Goal: Task Accomplishment & Management: Use online tool/utility

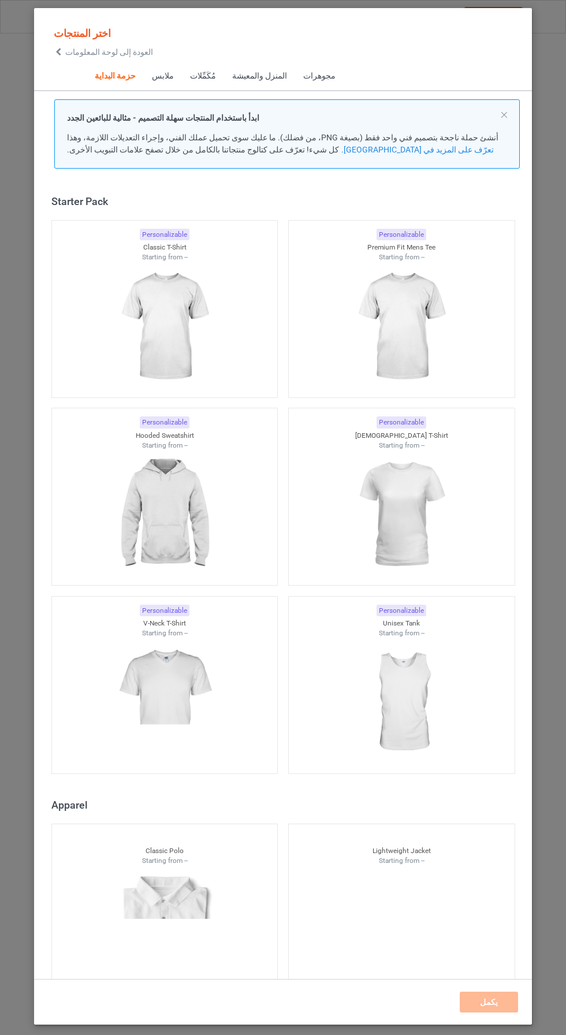
scroll to position [14, 0]
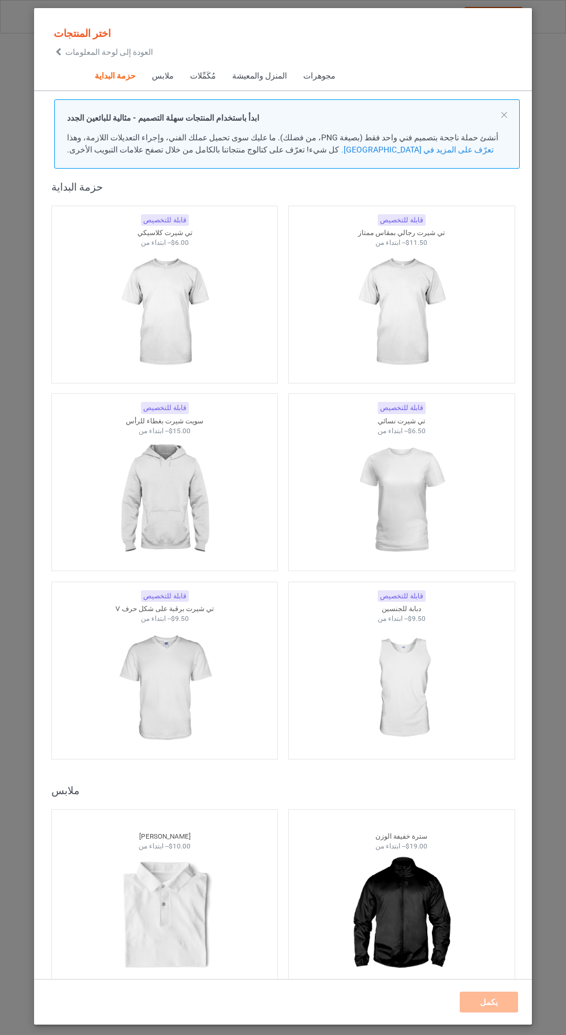
click at [174, 300] on img at bounding box center [164, 312] width 103 height 129
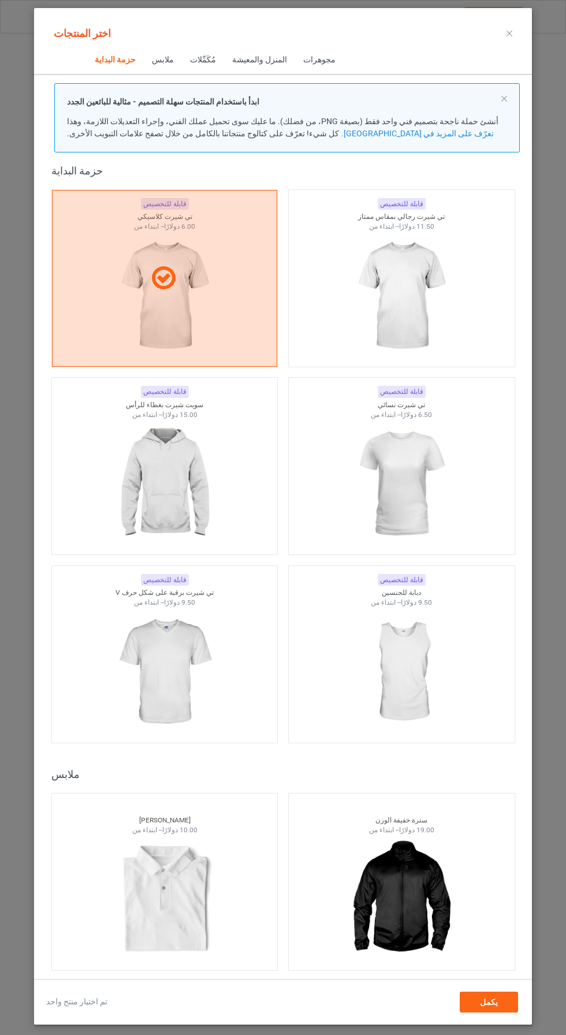
click at [395, 286] on img at bounding box center [400, 296] width 103 height 129
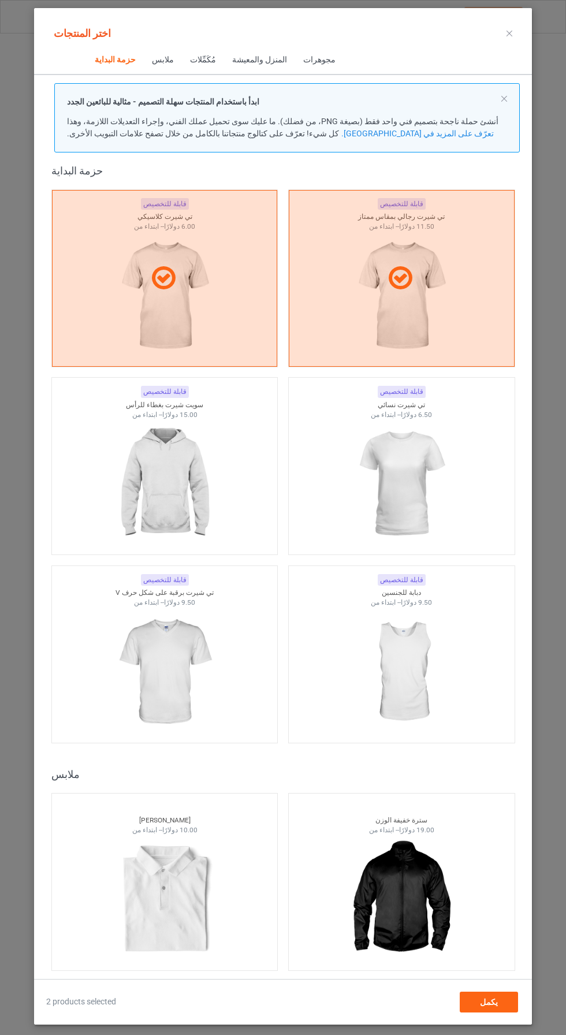
click at [426, 464] on img at bounding box center [400, 483] width 103 height 129
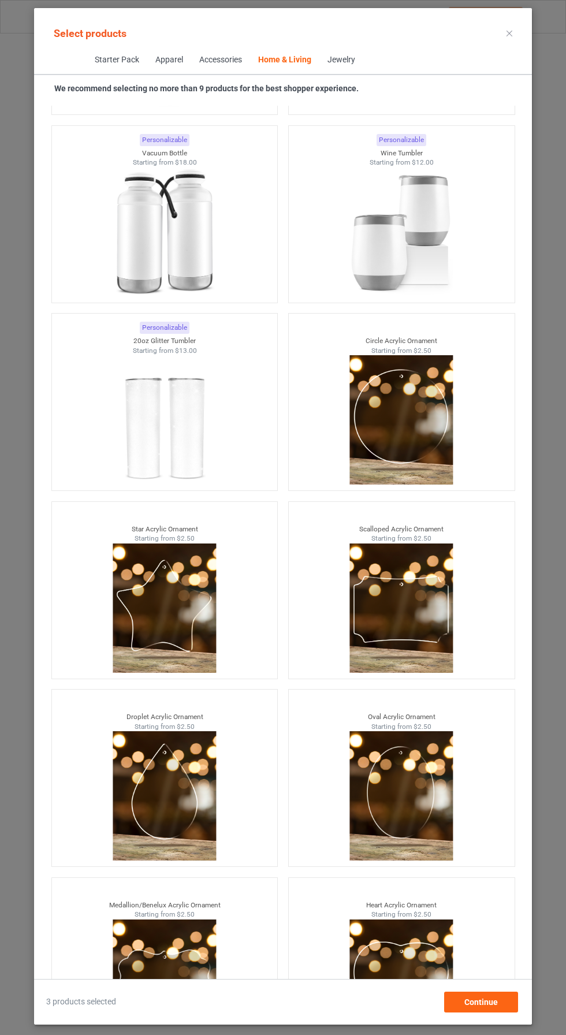
scroll to position [77, 0]
click at [505, 1011] on div "Continue" at bounding box center [481, 1002] width 74 height 21
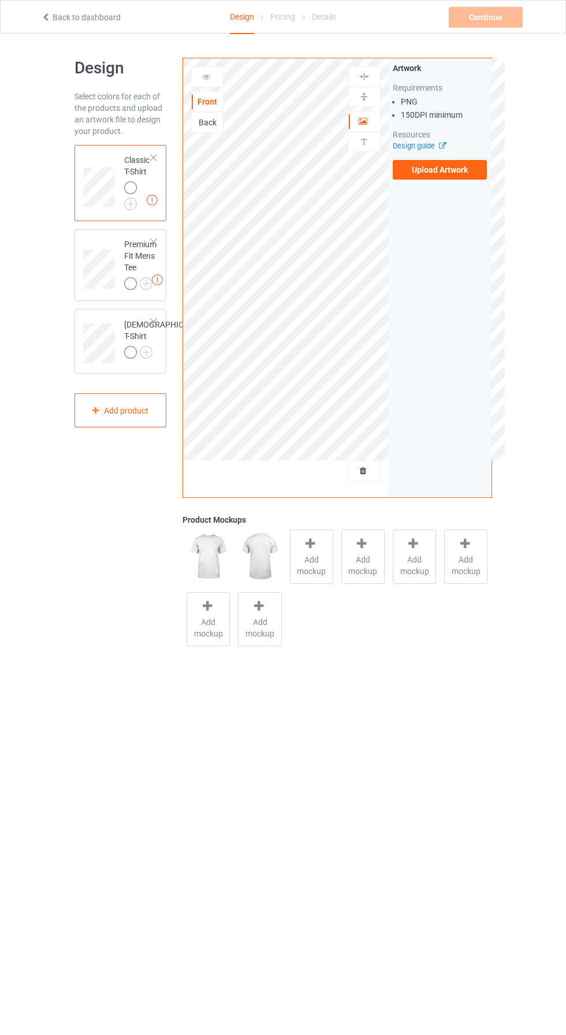
click at [135, 185] on div at bounding box center [130, 187] width 13 height 13
click at [130, 187] on div at bounding box center [130, 187] width 13 height 13
click at [219, 122] on div "Back" at bounding box center [207, 123] width 31 height 12
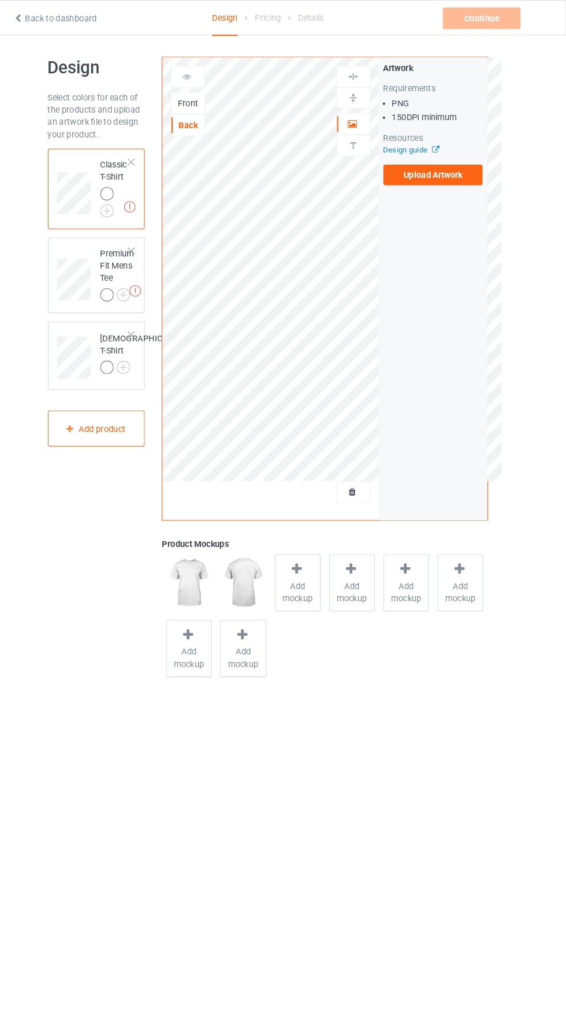
scroll to position [4, 0]
click at [209, 92] on div "Front" at bounding box center [207, 98] width 31 height 12
click at [214, 117] on div "Back" at bounding box center [207, 119] width 31 height 12
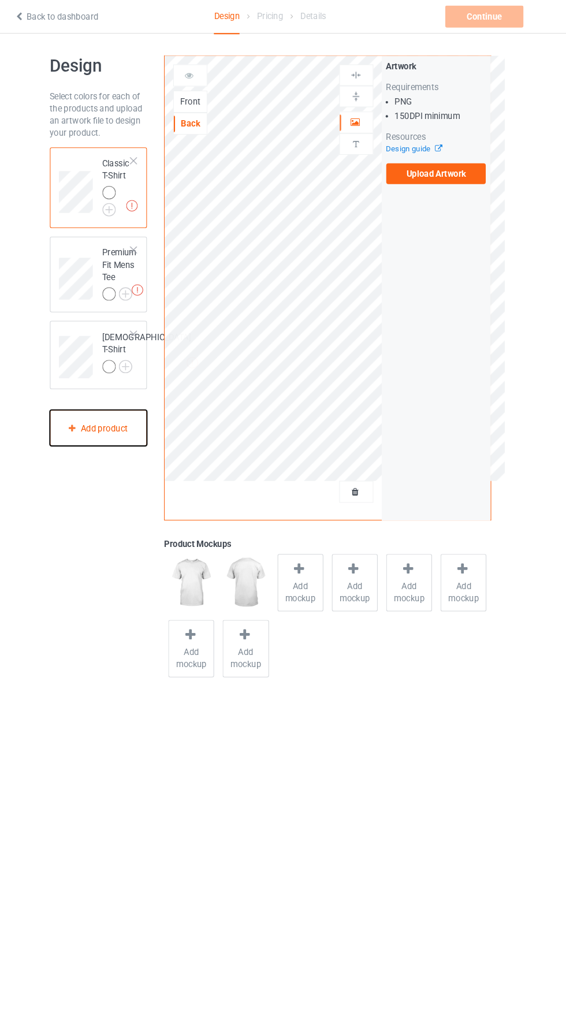
click at [137, 414] on div "Add product" at bounding box center [121, 406] width 92 height 34
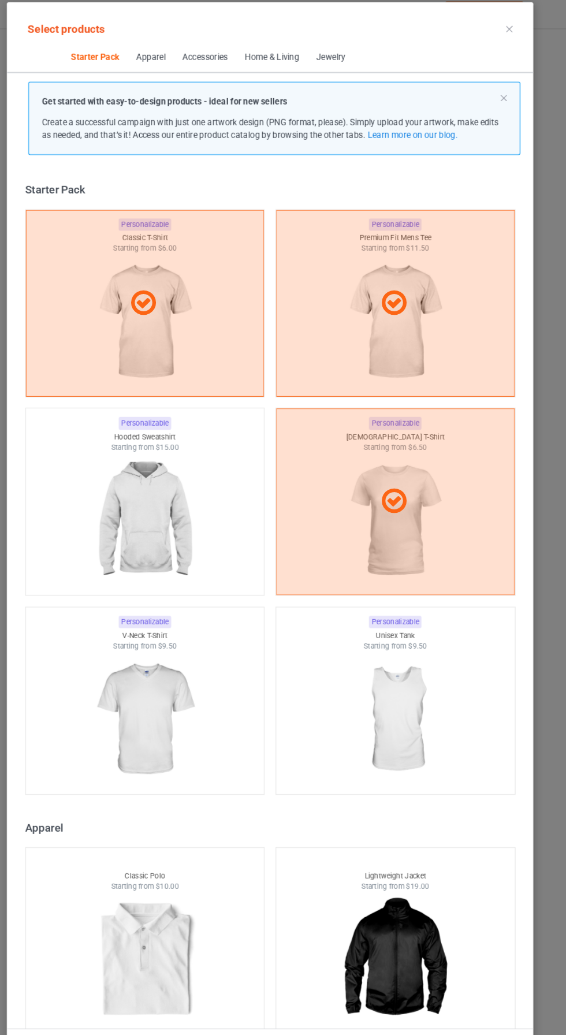
scroll to position [14, 0]
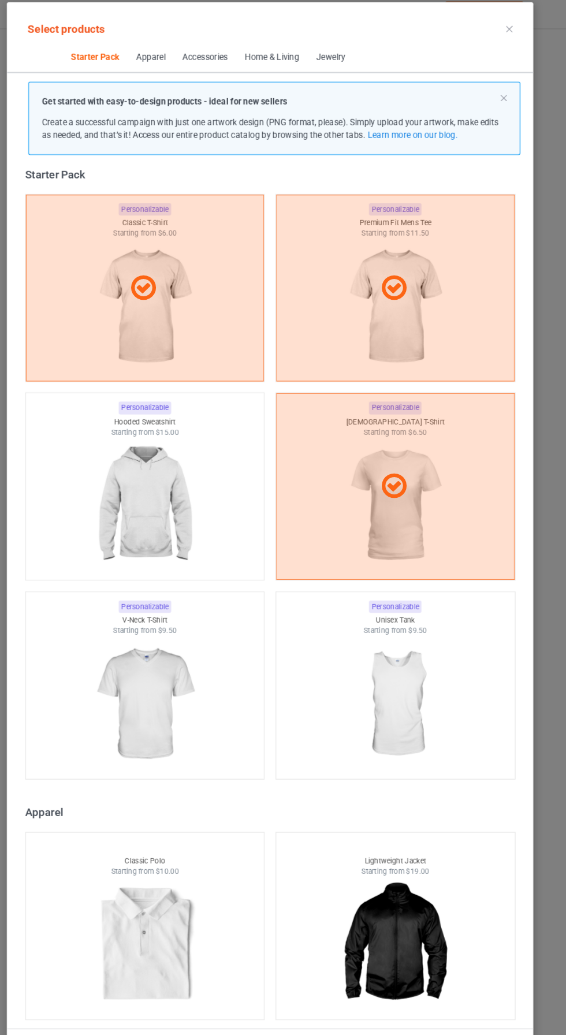
scroll to position [708, 0]
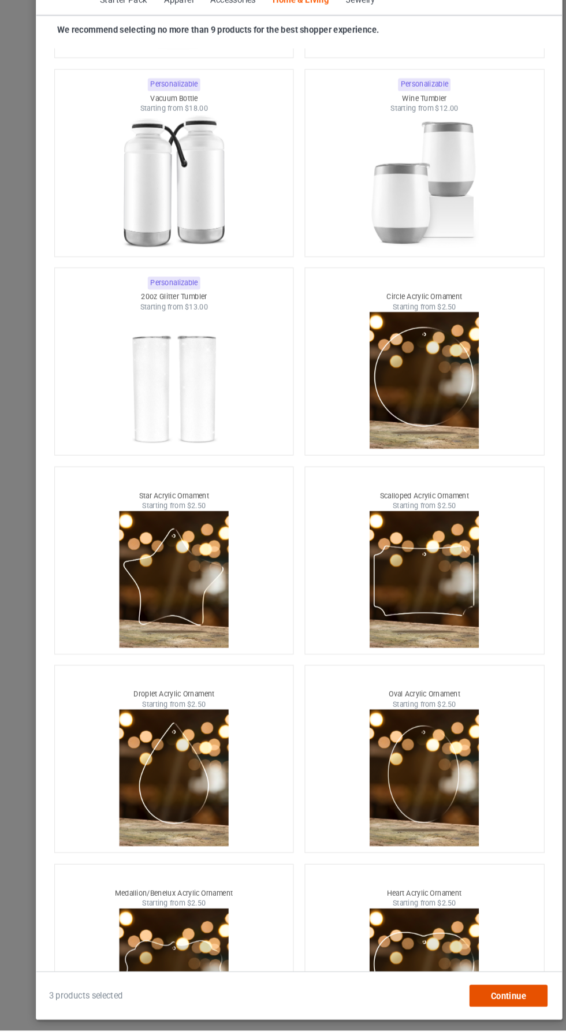
click at [481, 1007] on span "Continue" at bounding box center [481, 1002] width 34 height 9
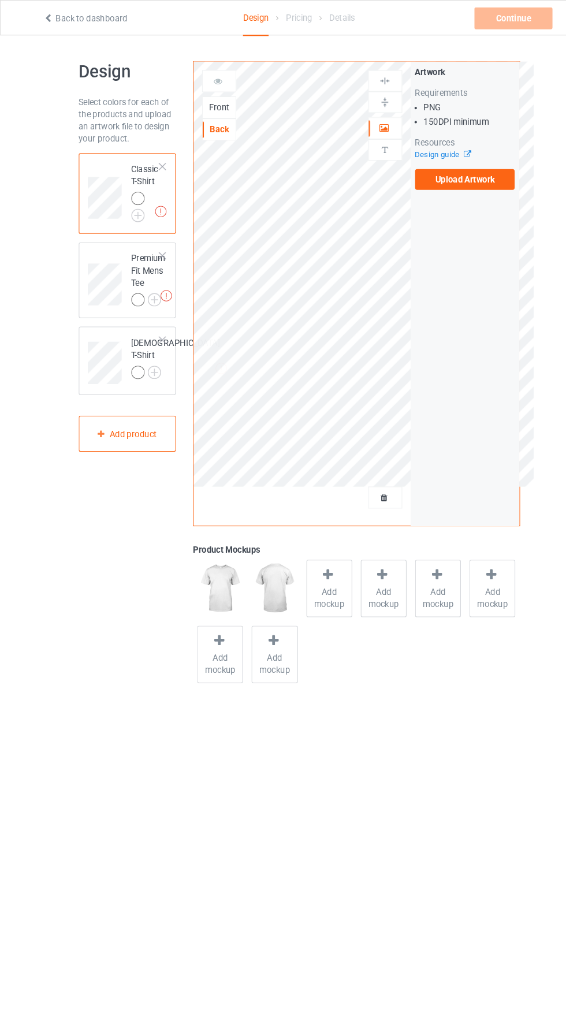
click at [218, 101] on div "Front" at bounding box center [207, 102] width 31 height 12
click at [132, 278] on div at bounding box center [130, 283] width 13 height 13
click at [131, 288] on div at bounding box center [130, 283] width 13 height 13
click at [134, 286] on div at bounding box center [130, 283] width 13 height 13
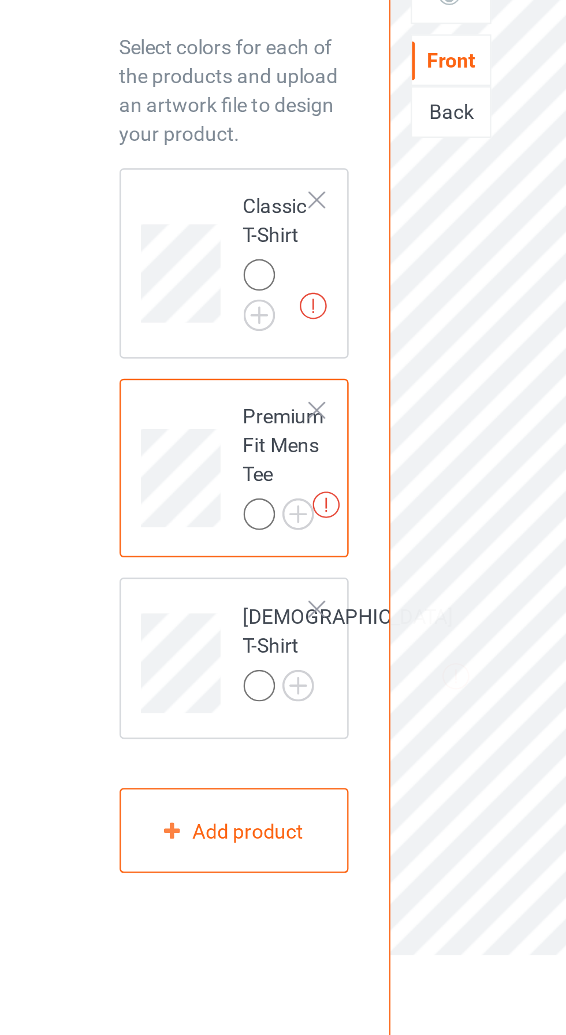
click at [126, 284] on div at bounding box center [130, 283] width 13 height 13
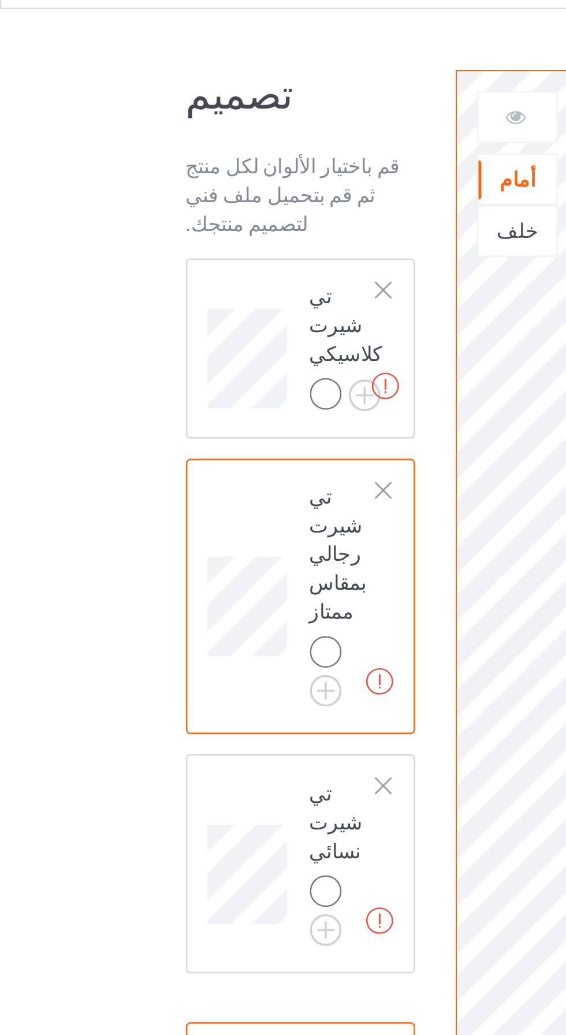
click at [104, 98] on font "قم باختيار الألوان لكل منتج ثم قم بتحميل ملف فني لتصميم منتجك." at bounding box center [118, 108] width 86 height 32
click at [155, 143] on div at bounding box center [154, 146] width 8 height 8
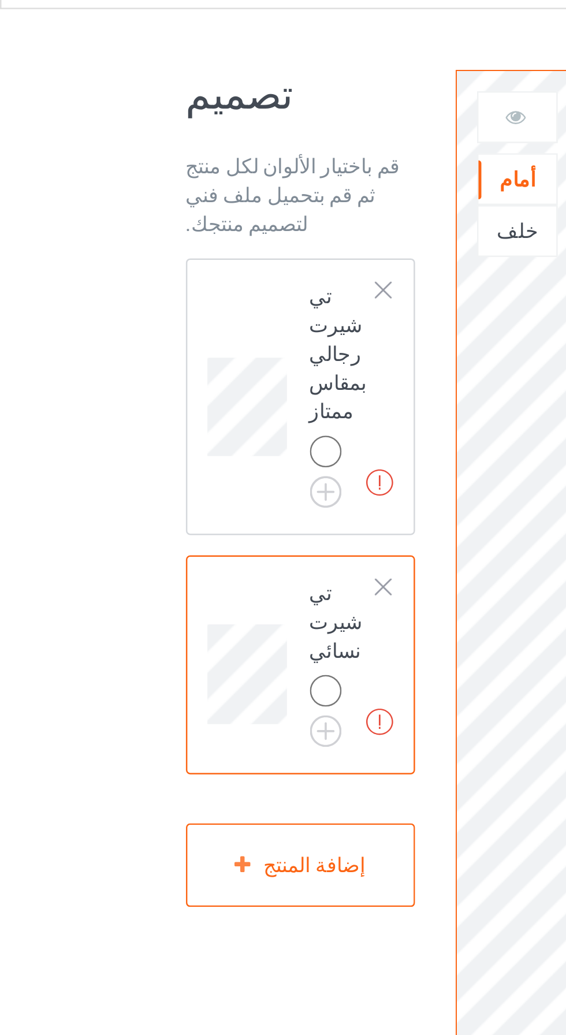
click at [152, 143] on div at bounding box center [154, 146] width 8 height 8
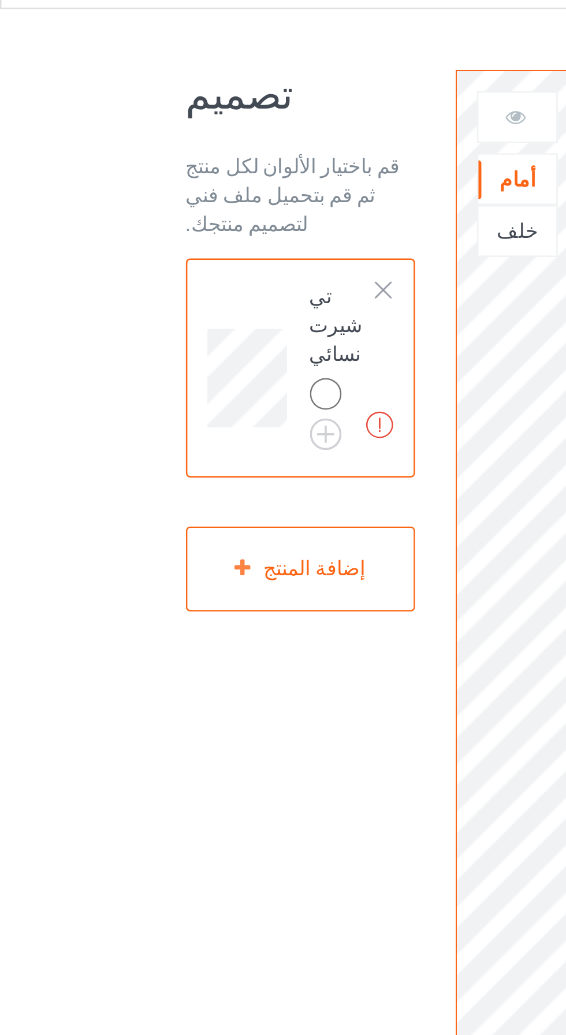
click at [153, 146] on div at bounding box center [154, 146] width 8 height 8
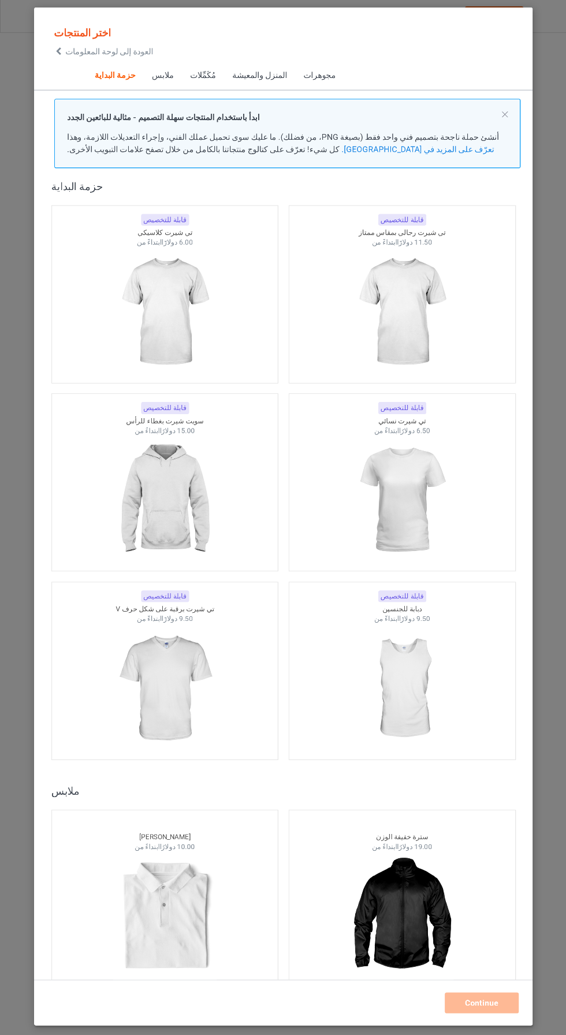
click at [197, 306] on img at bounding box center [164, 312] width 103 height 129
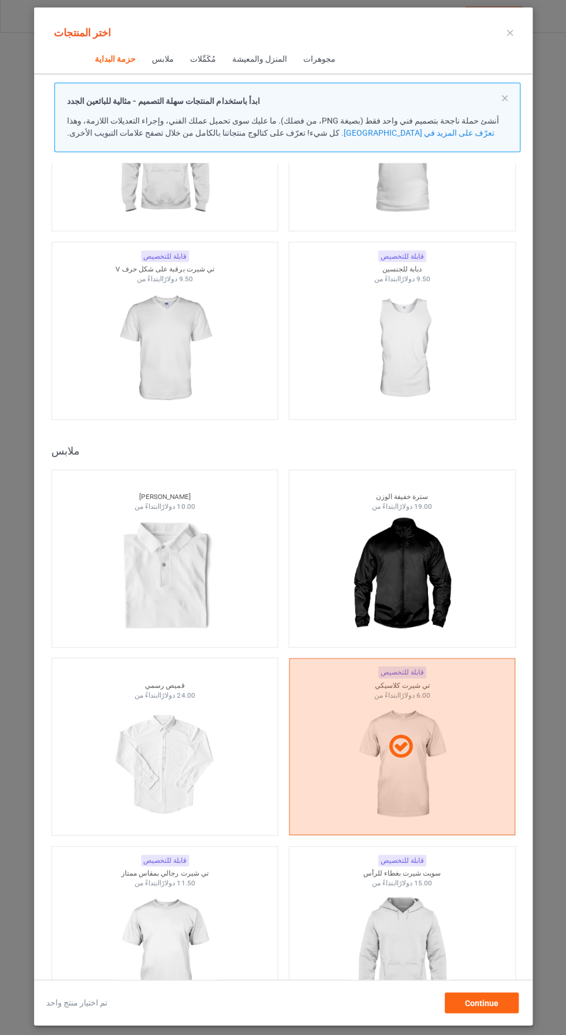
scroll to position [340, 0]
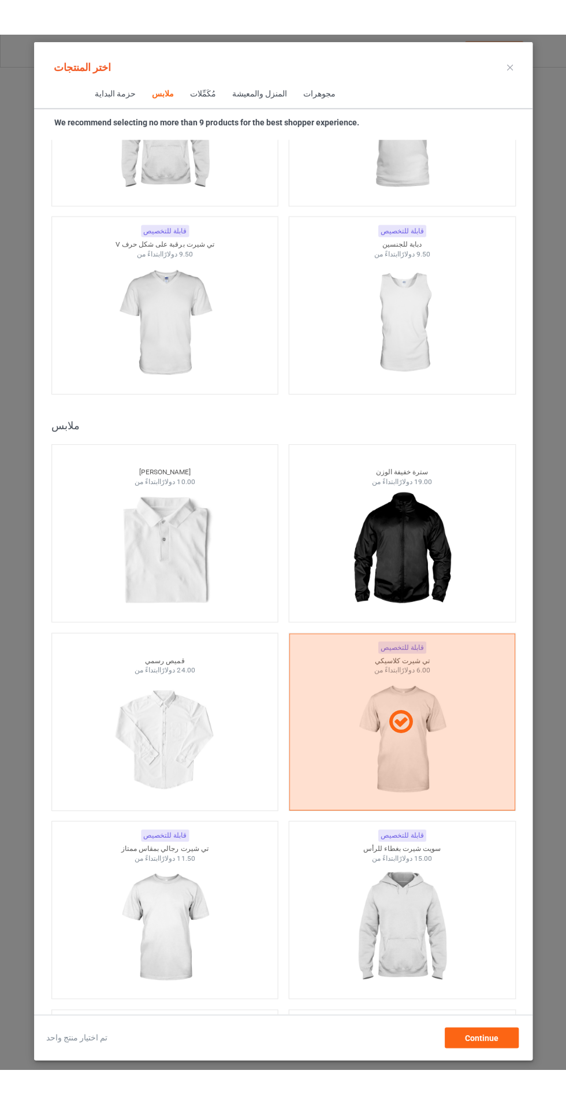
scroll to position [6398, 0]
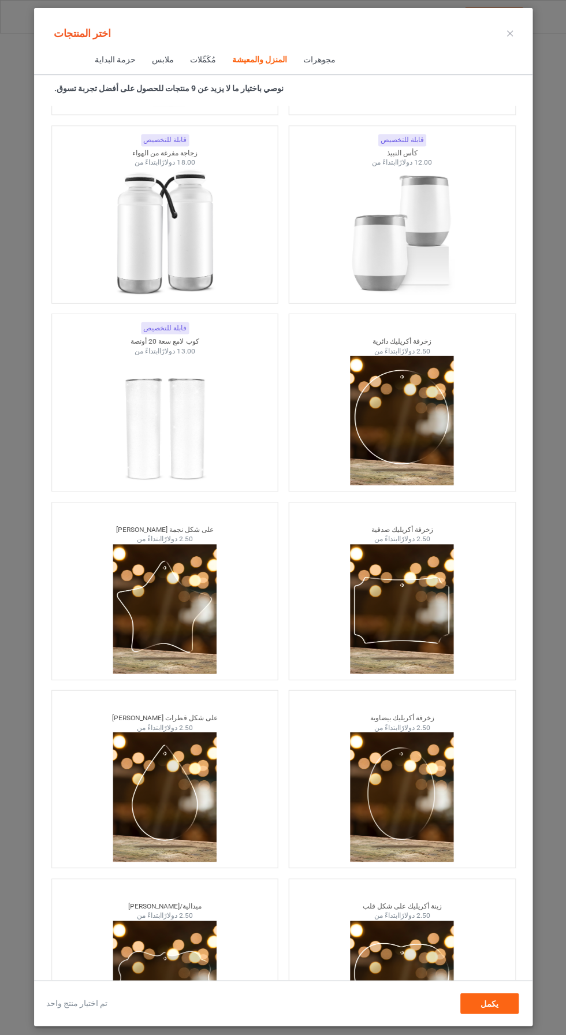
scroll to position [77, 0]
click at [497, 1006] on font "يكمل" at bounding box center [489, 1002] width 18 height 9
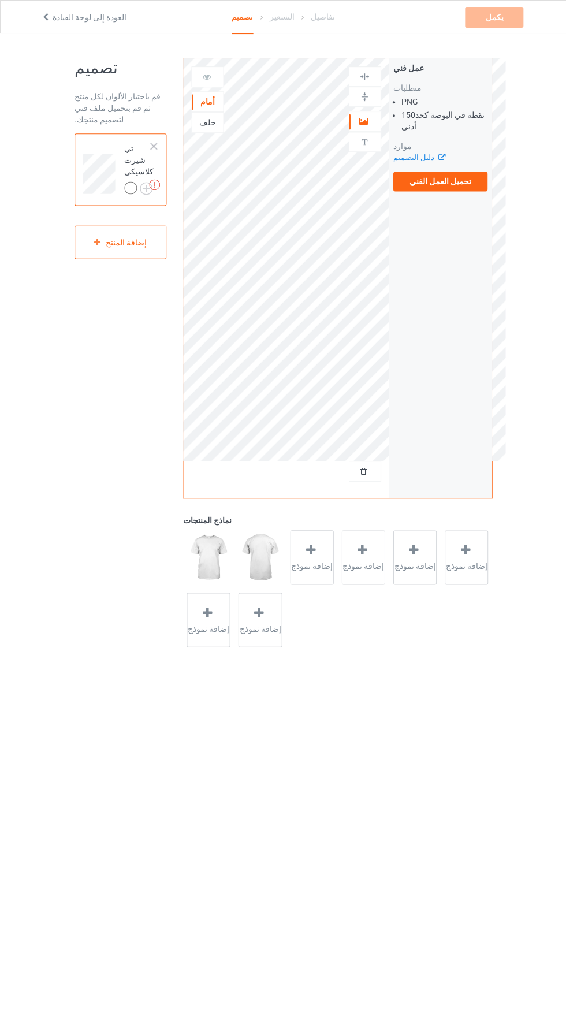
click at [132, 181] on div at bounding box center [130, 187] width 13 height 13
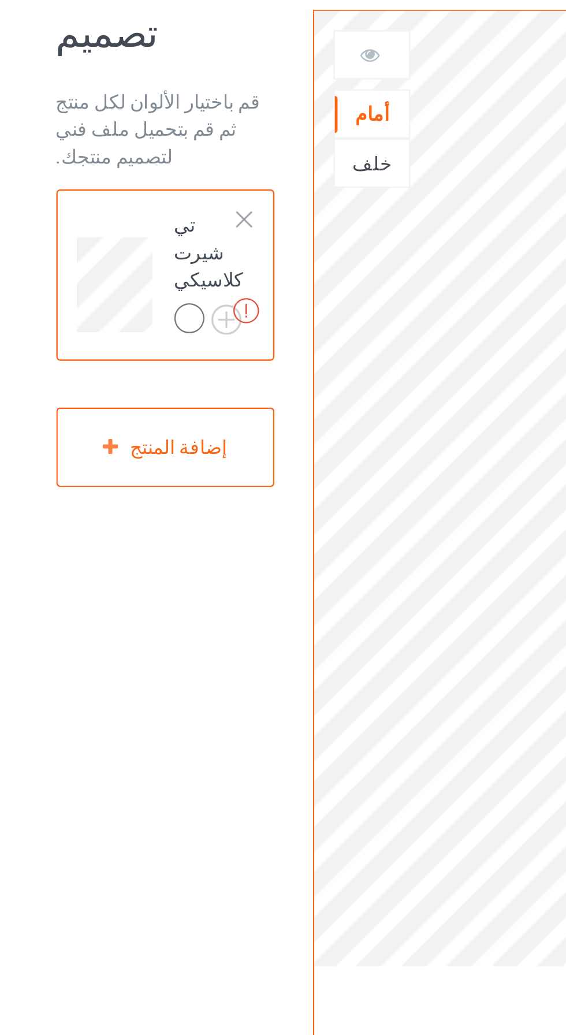
scroll to position [17, 0]
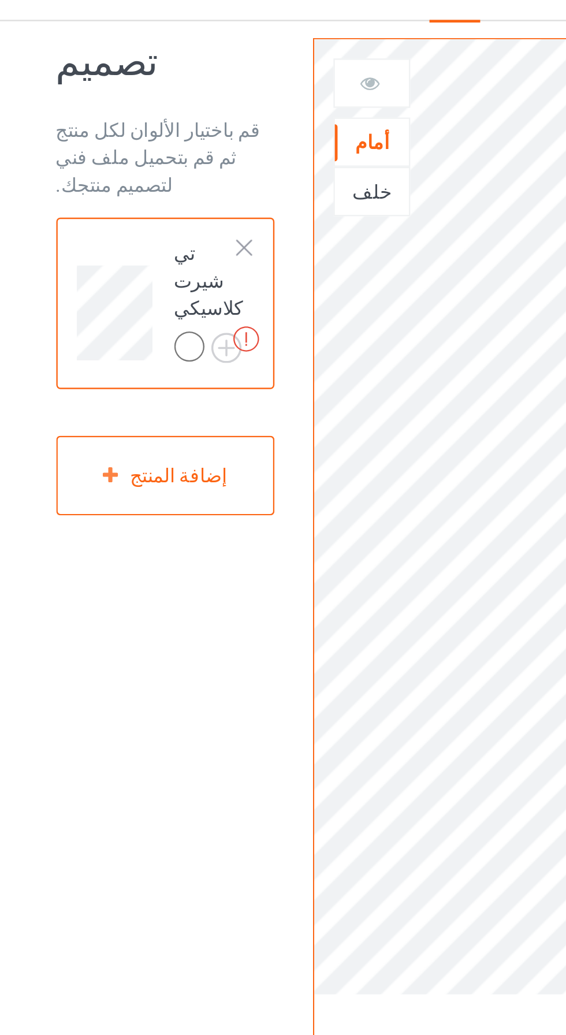
click at [155, 168] on img at bounding box center [154, 167] width 11 height 11
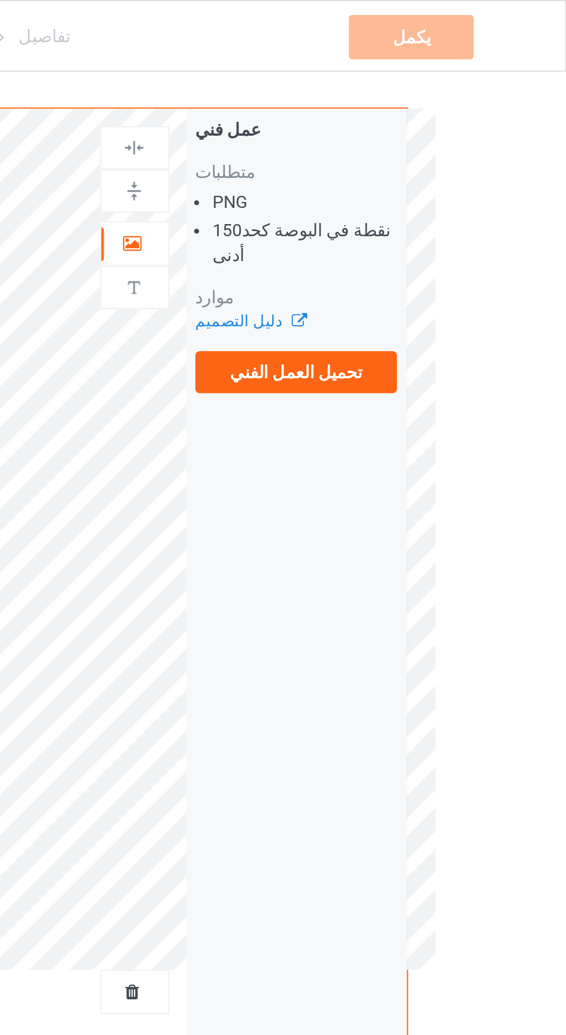
scroll to position [8, 0]
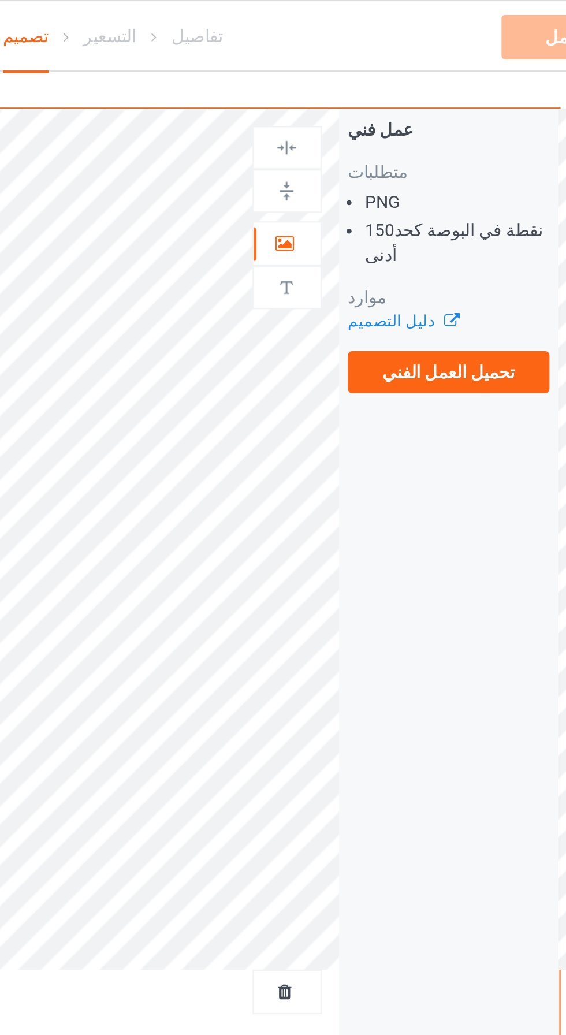
click at [433, 176] on font "تحميل العمل الفني" at bounding box center [440, 173] width 62 height 9
click at [0, 0] on input "تحميل العمل الفني" at bounding box center [0, 0] width 0 height 0
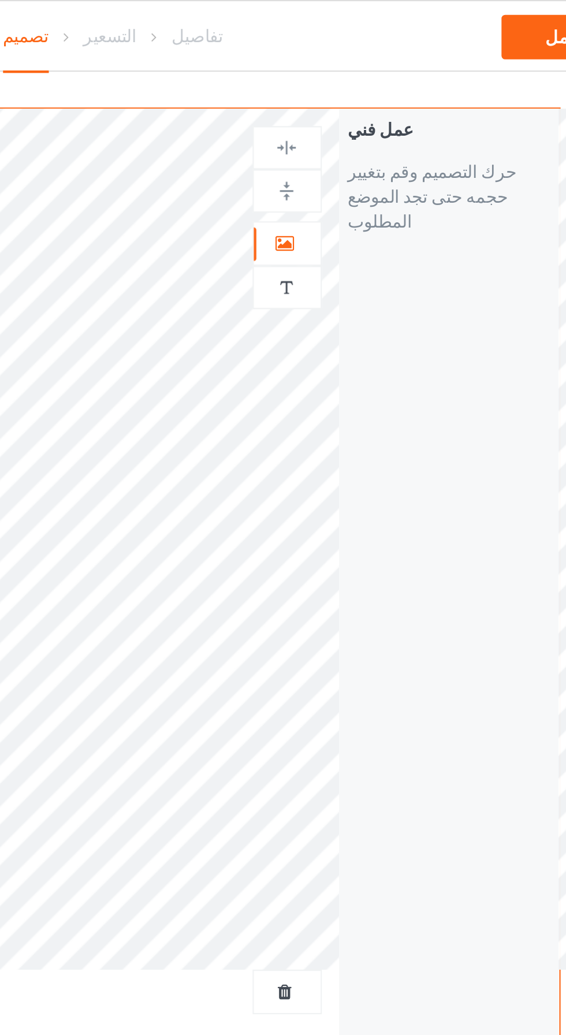
scroll to position [6, 0]
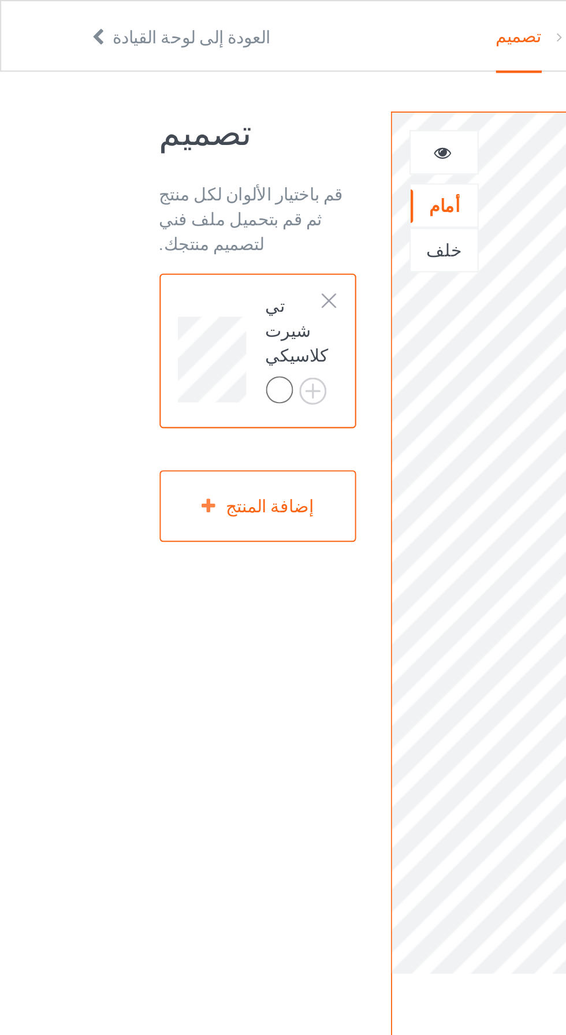
click at [126, 176] on div at bounding box center [130, 182] width 13 height 13
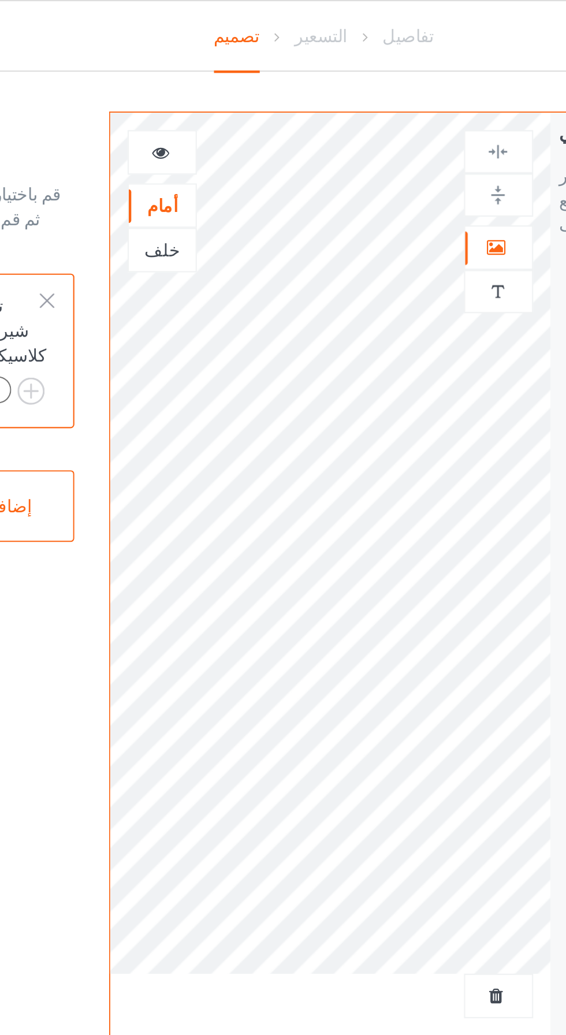
click at [207, 120] on div "خلف" at bounding box center [207, 117] width 31 height 12
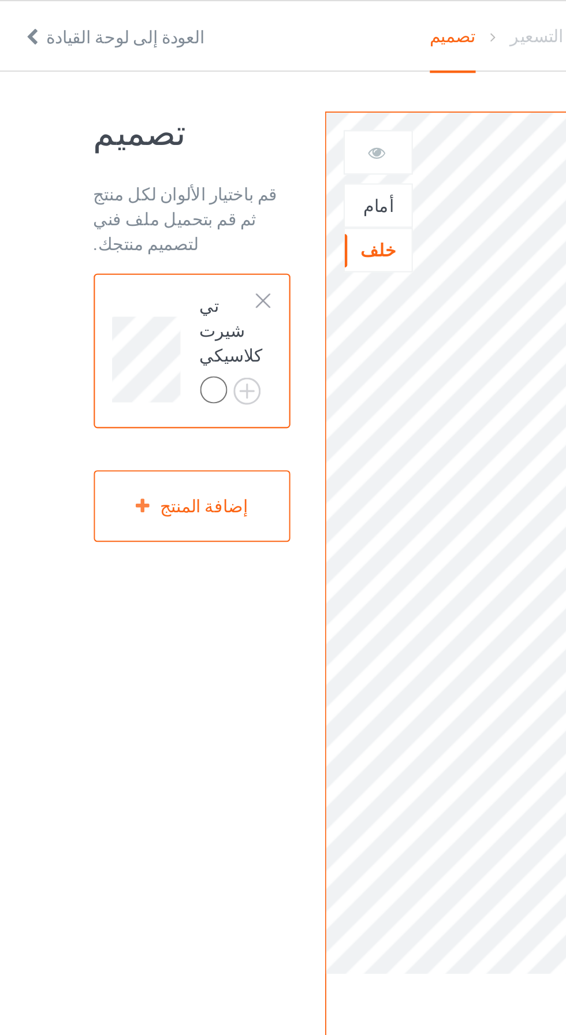
click at [127, 176] on div at bounding box center [130, 182] width 13 height 13
click at [138, 176] on div at bounding box center [132, 184] width 16 height 16
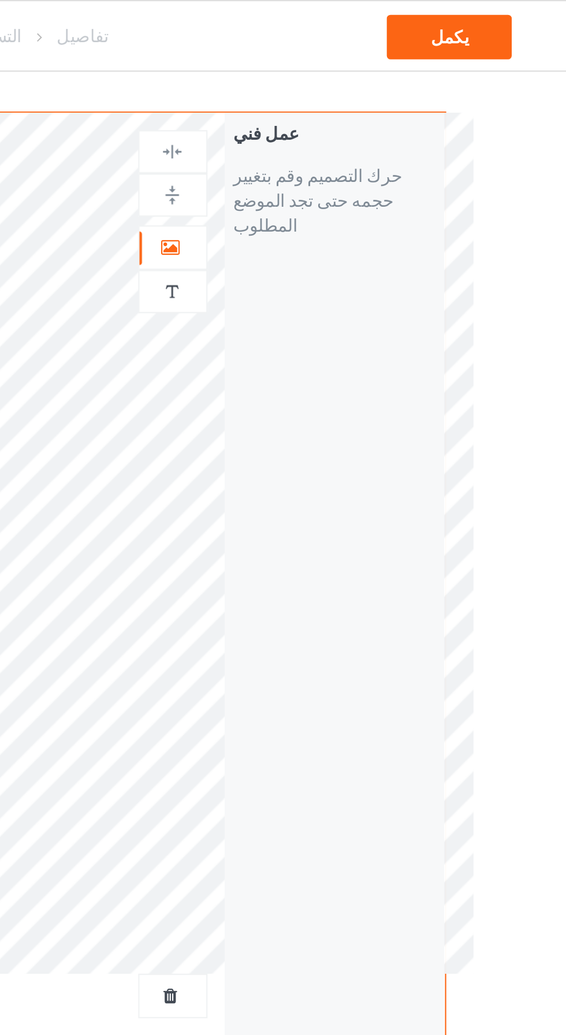
scroll to position [6, 0]
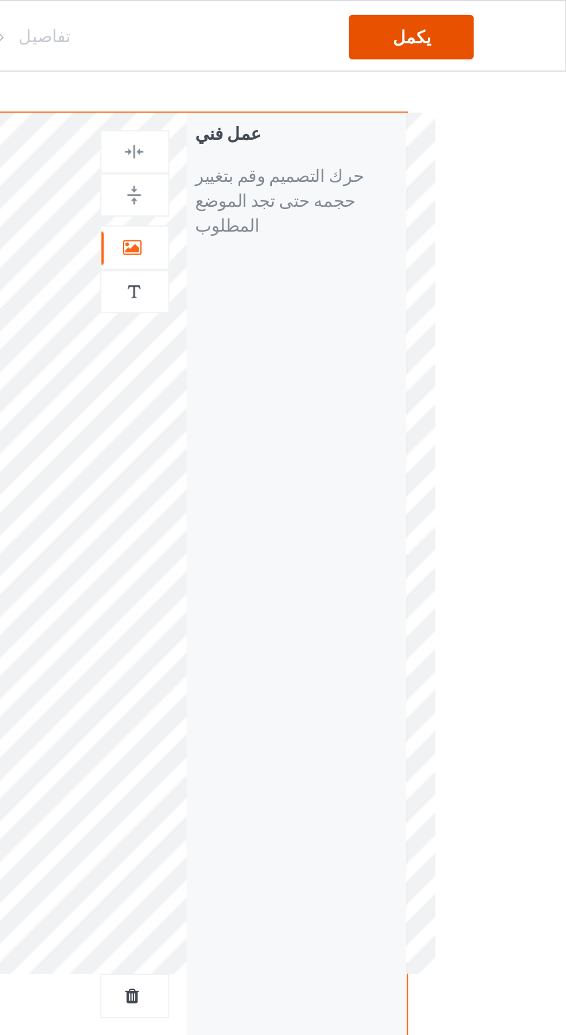
click at [506, 21] on div "يكمل" at bounding box center [493, 17] width 58 height 21
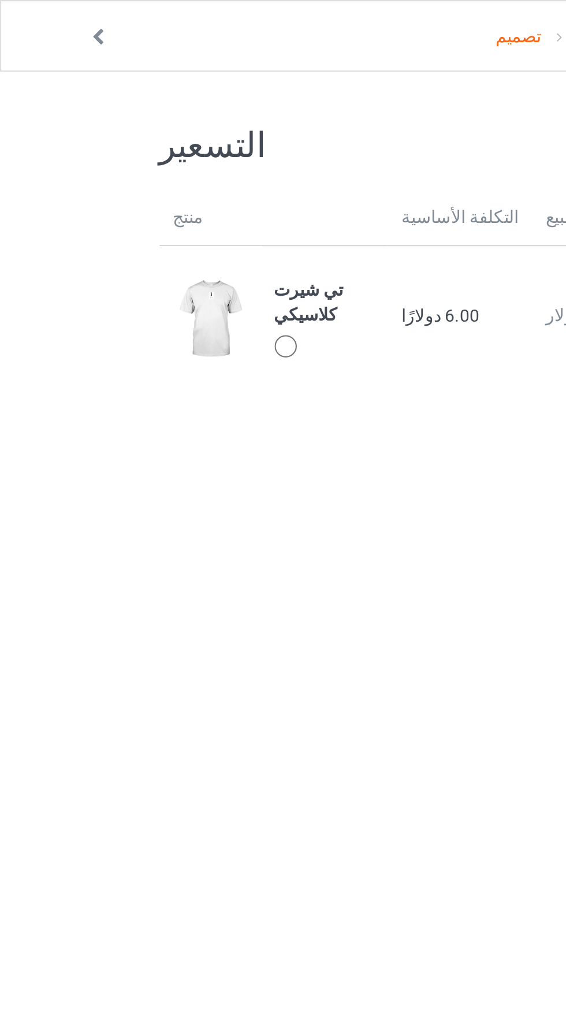
click at [128, 159] on div at bounding box center [134, 163] width 13 height 13
click at [142, 157] on div at bounding box center [151, 163] width 47 height 13
click at [132, 157] on div at bounding box center [133, 162] width 10 height 10
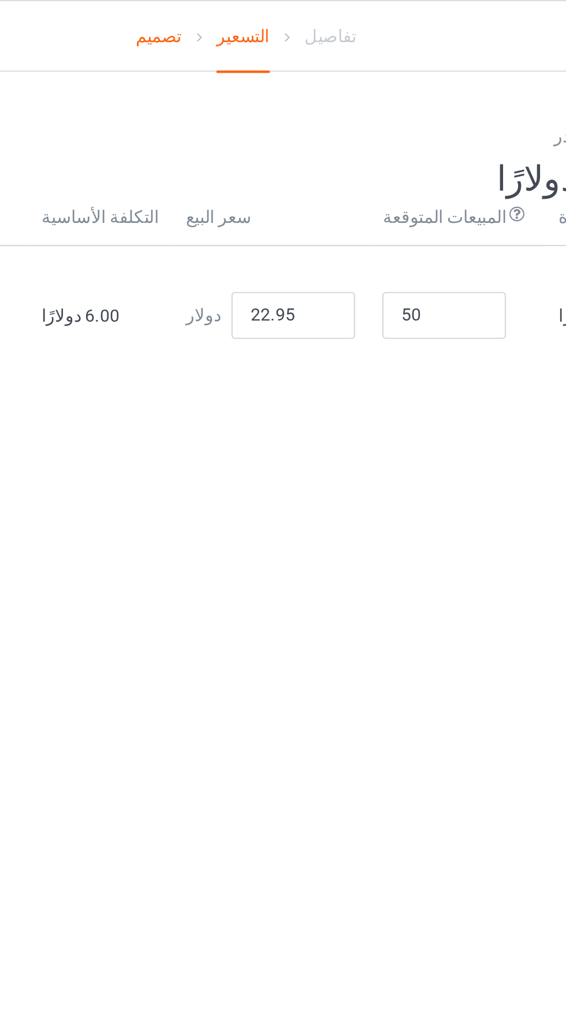
click at [246, 18] on font "تصميم" at bounding box center [242, 16] width 21 height 9
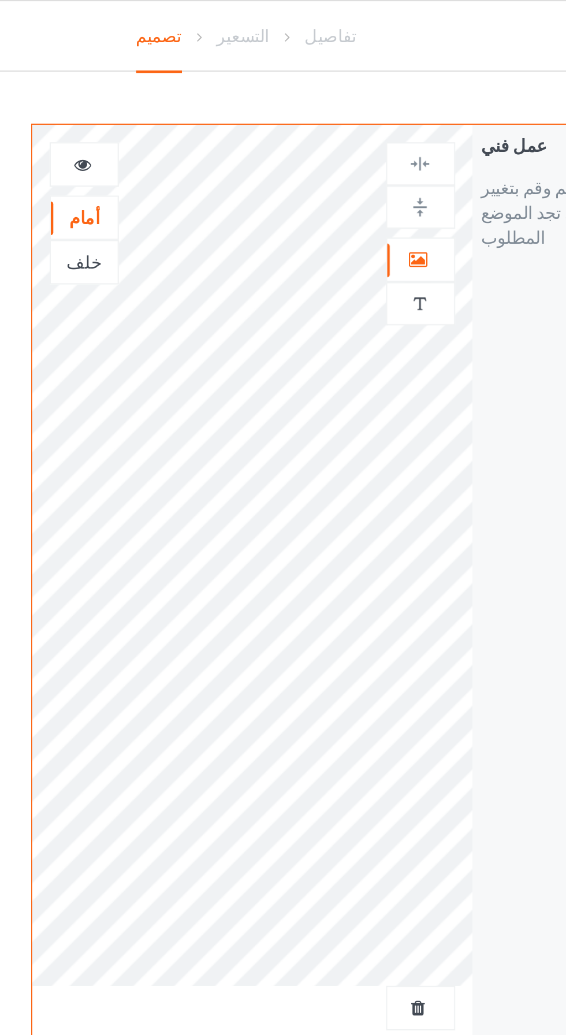
click at [319, 17] on font "تفاصيل" at bounding box center [322, 16] width 24 height 9
click at [326, 14] on font "تفاصيل" at bounding box center [322, 16] width 24 height 9
click at [319, 16] on font "تفاصيل" at bounding box center [322, 16] width 24 height 9
click at [285, 19] on font "التسعير" at bounding box center [281, 16] width 25 height 9
